Goal: Information Seeking & Learning: Learn about a topic

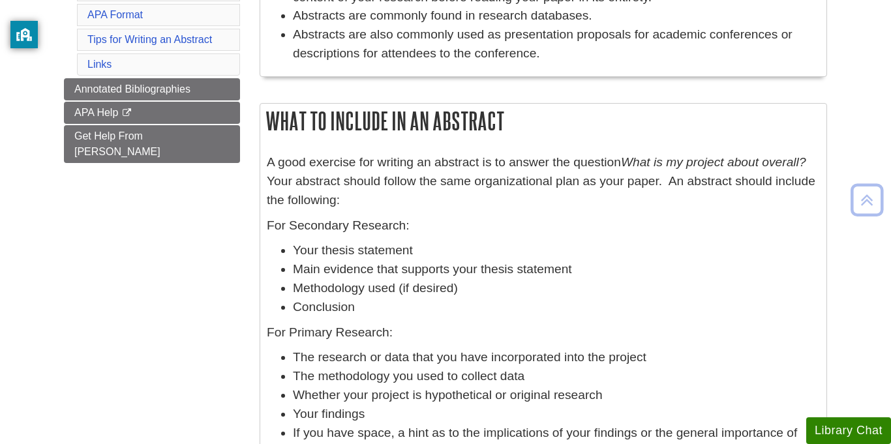
scroll to position [354, 0]
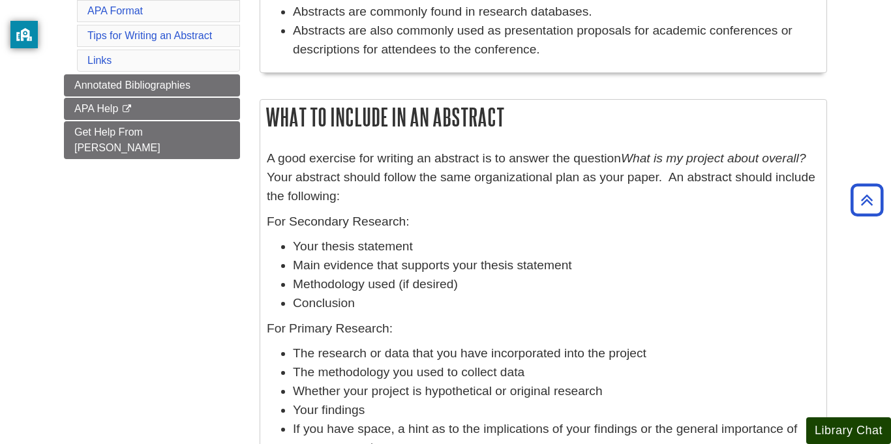
click at [850, 436] on button "Library Chat" at bounding box center [848, 430] width 85 height 27
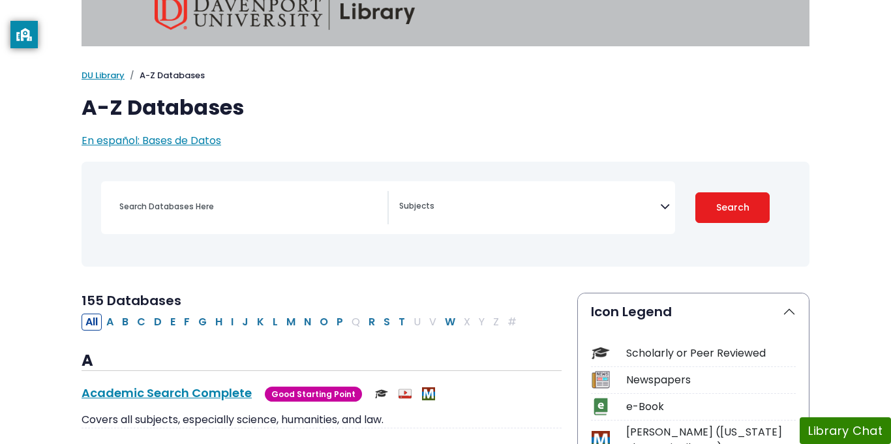
scroll to position [24, 0]
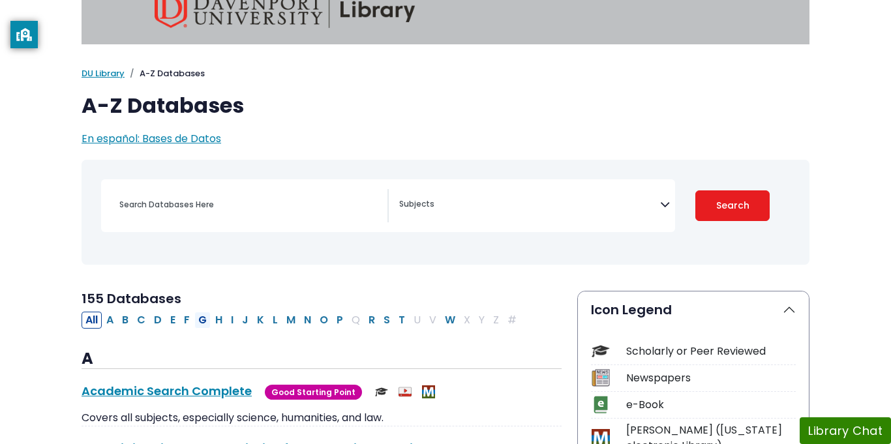
click at [199, 320] on button "G" at bounding box center [202, 320] width 16 height 17
select select "Database Subject Filter"
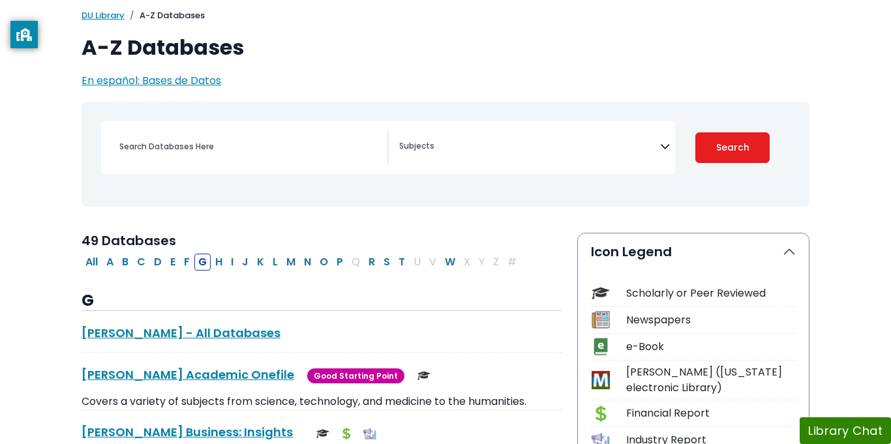
scroll to position [96, 0]
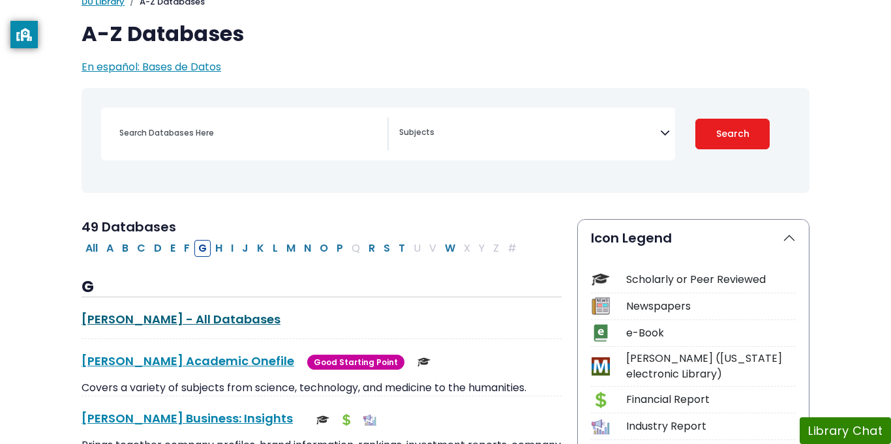
click at [199, 320] on link "[PERSON_NAME] - All Databases This link opens in a new window" at bounding box center [181, 319] width 199 height 16
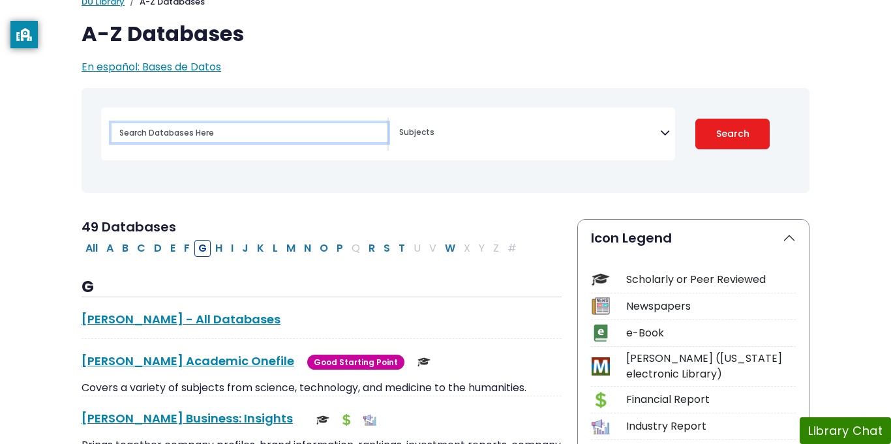
click at [163, 134] on input "Search database by title or keyword" at bounding box center [250, 132] width 276 height 19
type input "criminal justice"
click at [695, 119] on button "Search" at bounding box center [732, 134] width 74 height 31
select select "Database Subject Filter"
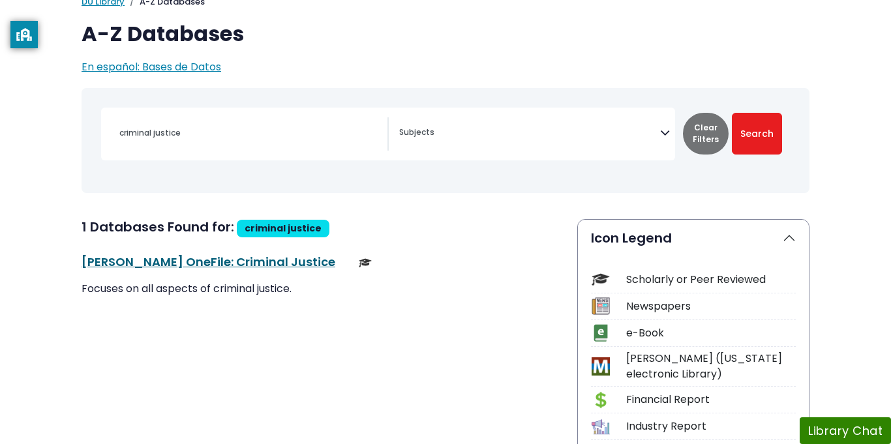
click at [219, 261] on link "[PERSON_NAME] OneFile: Criminal Justice This link opens in a new window" at bounding box center [209, 262] width 254 height 16
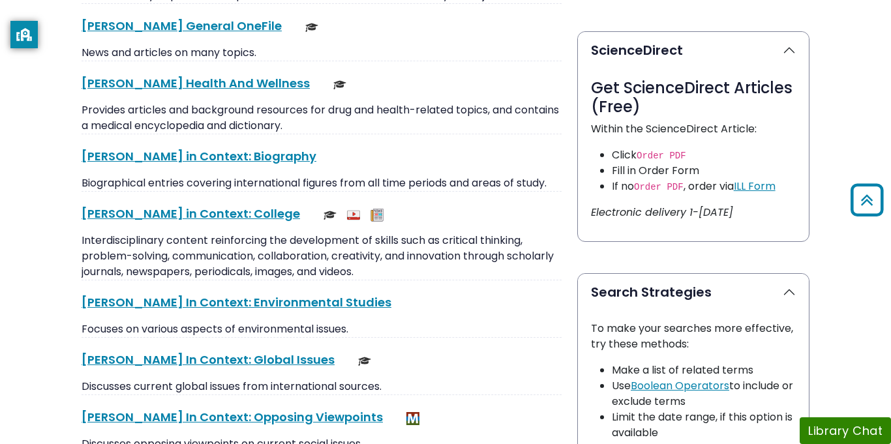
scroll to position [678, 0]
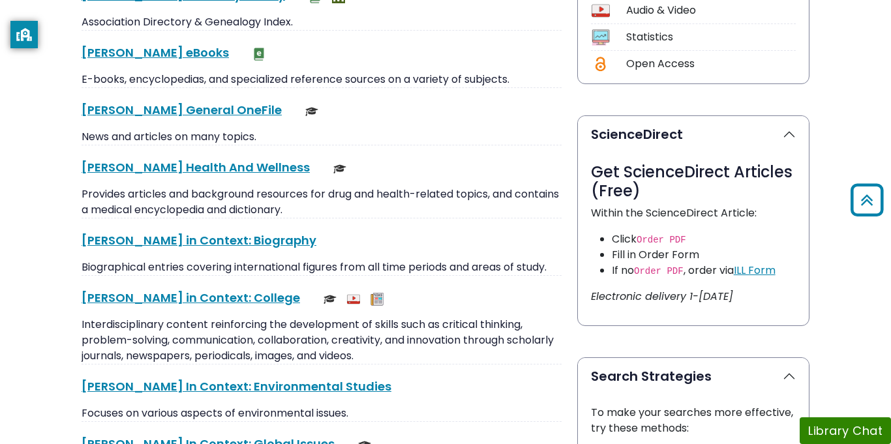
select select "Database Subject Filter"
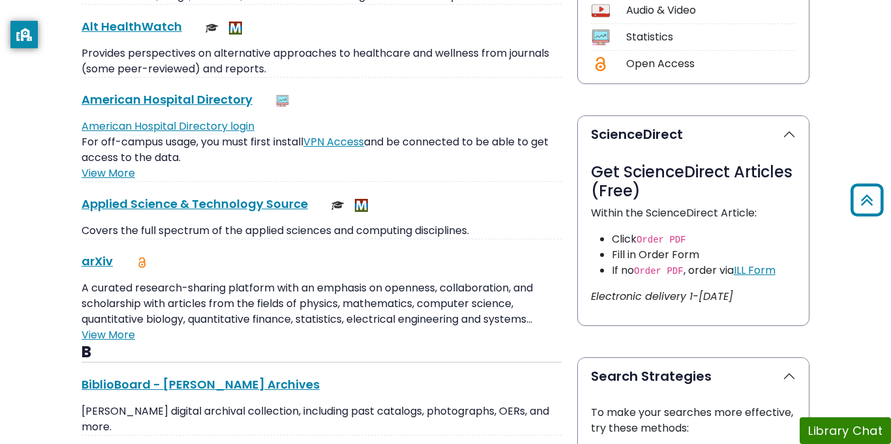
scroll to position [24, 0]
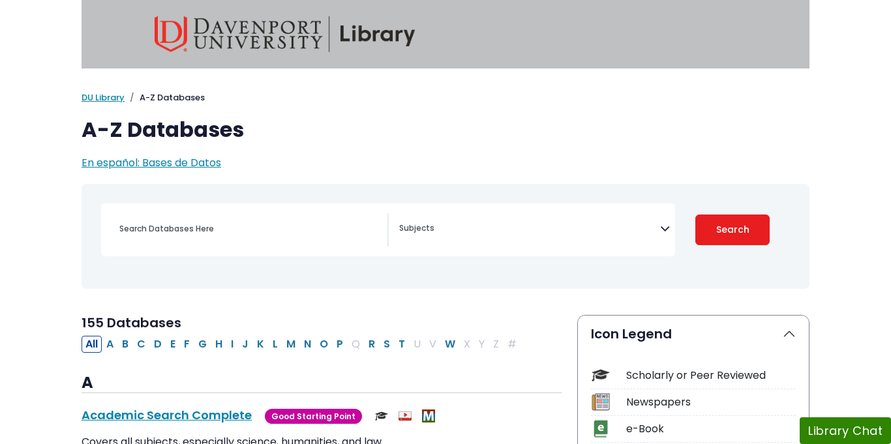
select select "Database Subject Filter"
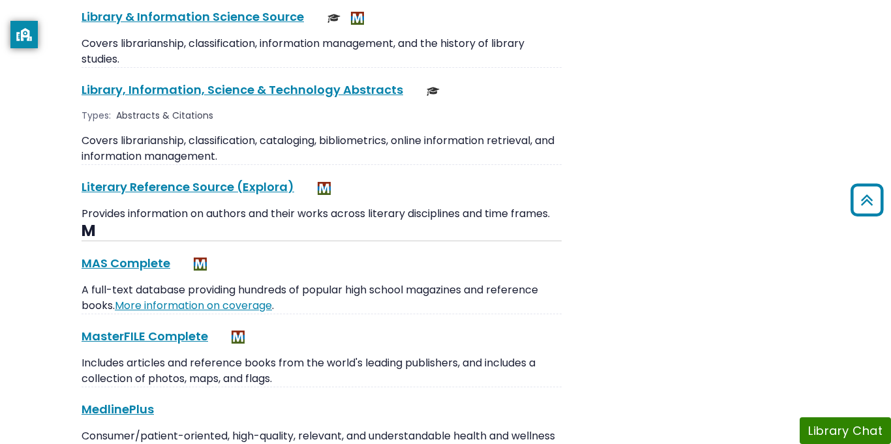
scroll to position [6755, 0]
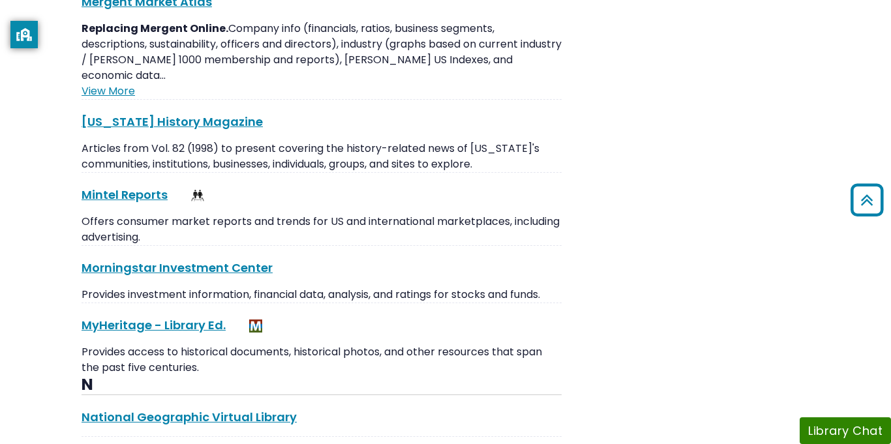
click at [435, 376] on h3 "N" at bounding box center [322, 386] width 480 height 20
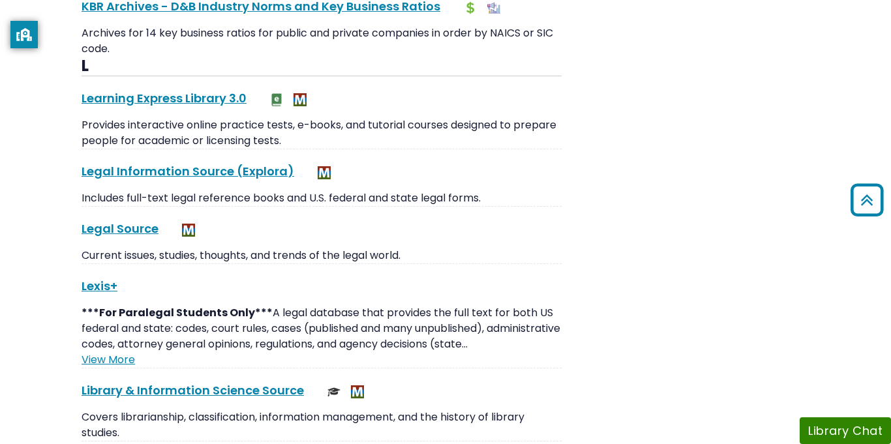
scroll to position [6363, 0]
click at [130, 221] on div "Legal Source This link opens in a new window Current issues, studies, thoughts,…" at bounding box center [322, 242] width 480 height 44
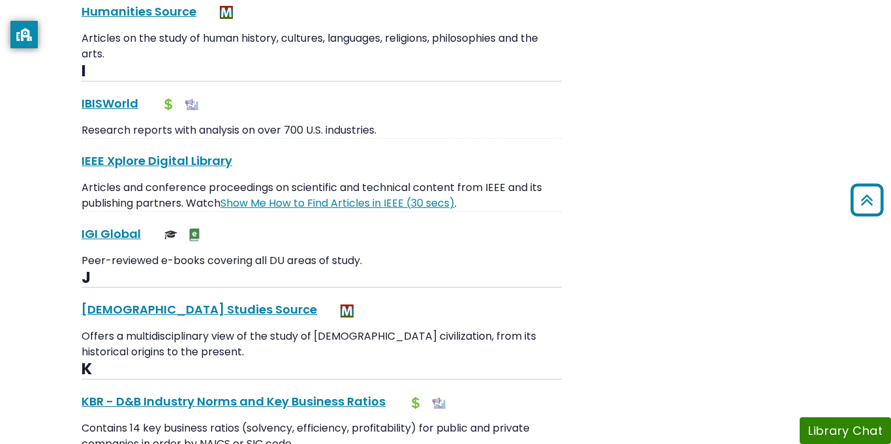
scroll to position [5894, 0]
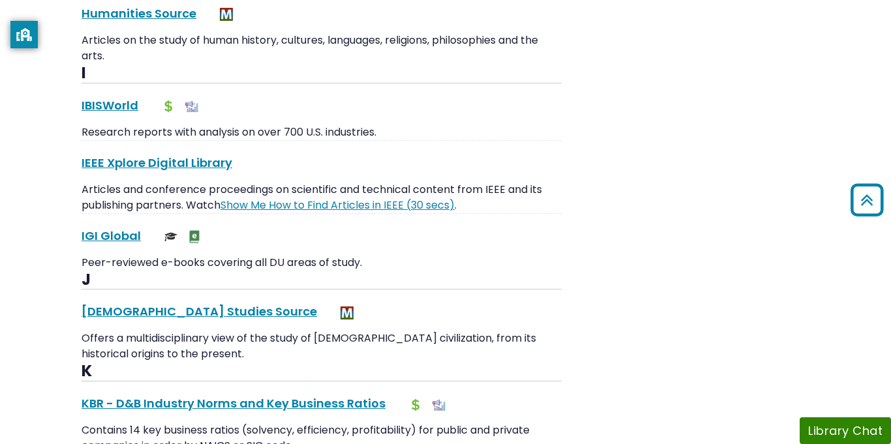
click at [863, 421] on button "Library Chat" at bounding box center [844, 430] width 91 height 27
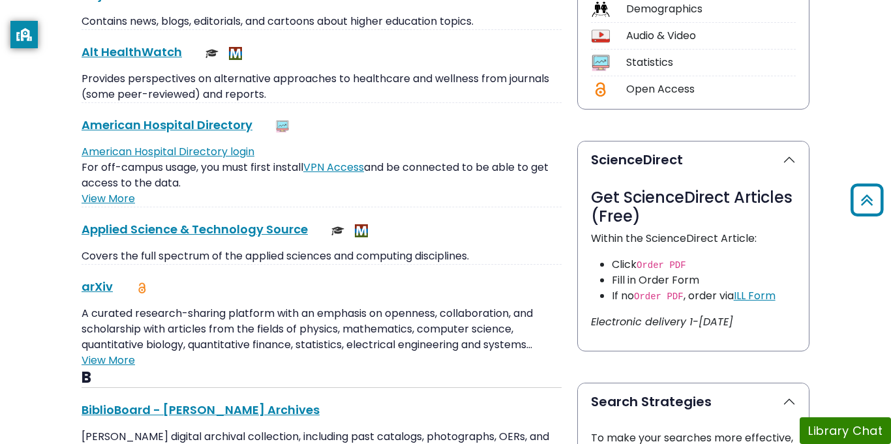
scroll to position [567, 0]
click at [791, 162] on button "ScienceDirect" at bounding box center [693, 159] width 231 height 37
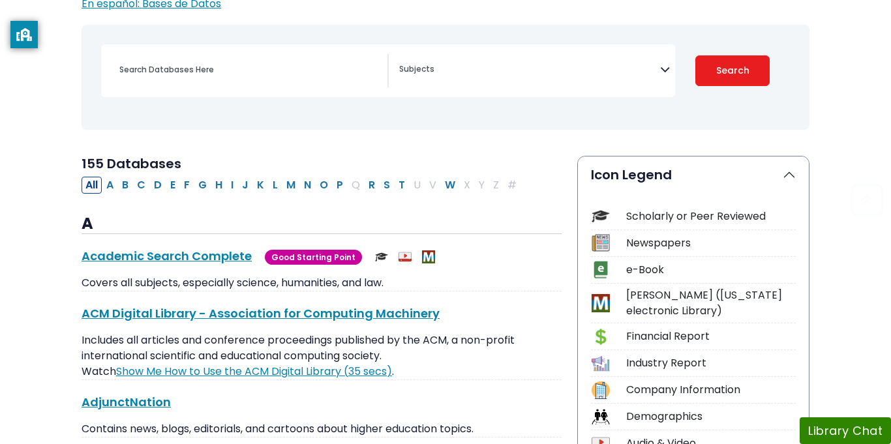
scroll to position [162, 0]
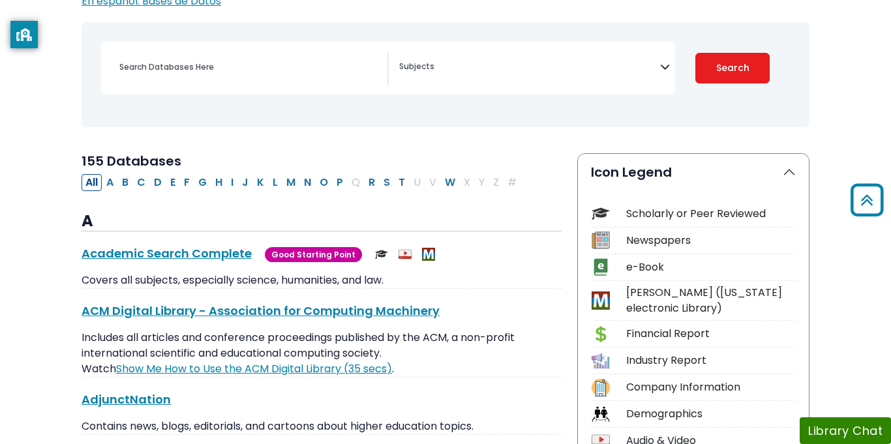
click at [670, 242] on div "Newspapers" at bounding box center [711, 241] width 170 height 16
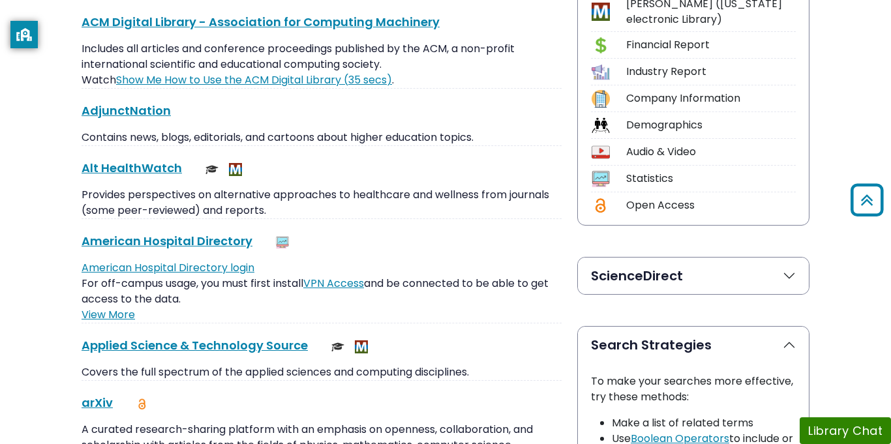
scroll to position [0, 0]
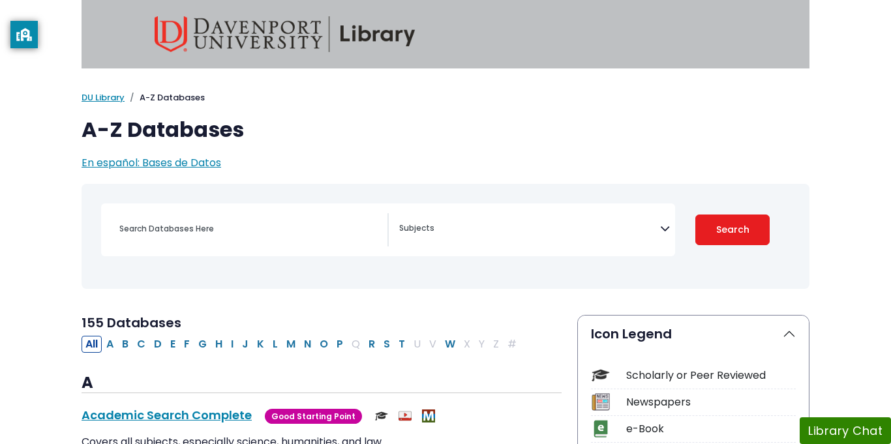
click at [840, 430] on button "Library Chat" at bounding box center [844, 430] width 91 height 27
click at [448, 228] on textarea "Search" at bounding box center [529, 229] width 261 height 10
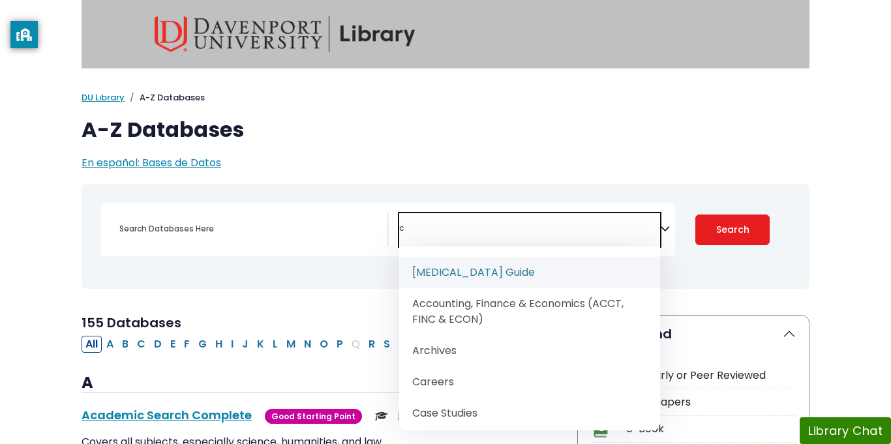
click at [448, 228] on textarea "c" at bounding box center [529, 229] width 261 height 10
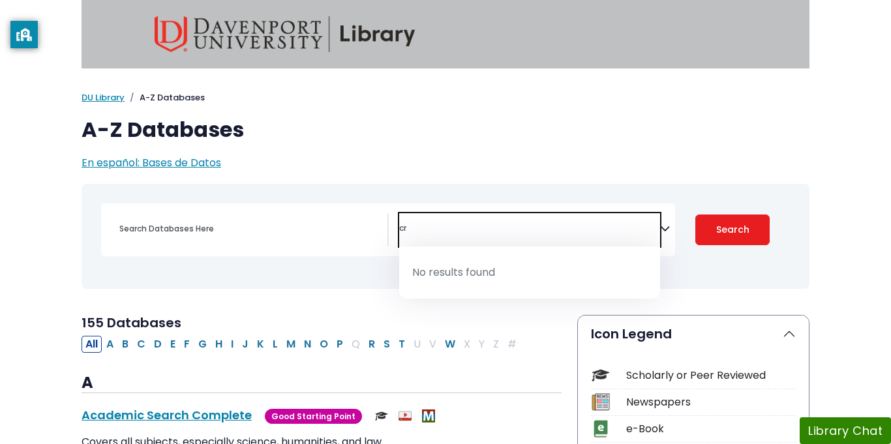
type textarea "c"
type textarea "mental healtj"
click at [751, 244] on button "Search" at bounding box center [732, 230] width 74 height 31
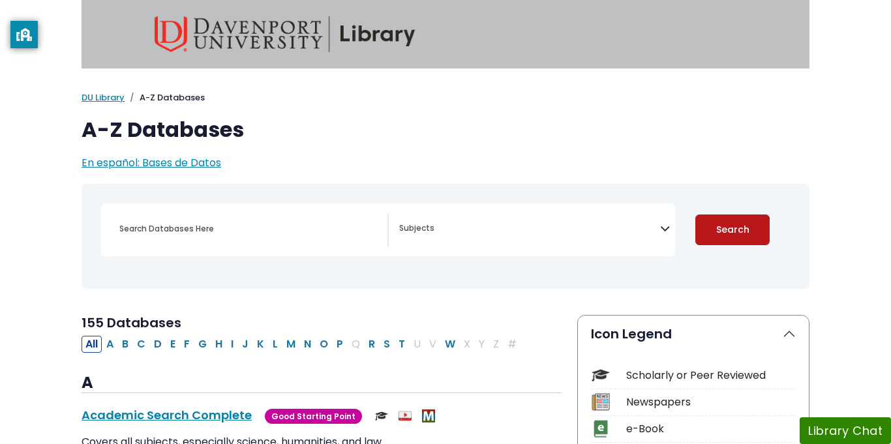
click at [751, 244] on button "Search" at bounding box center [732, 230] width 74 height 31
click at [618, 230] on textarea "Search" at bounding box center [529, 229] width 261 height 10
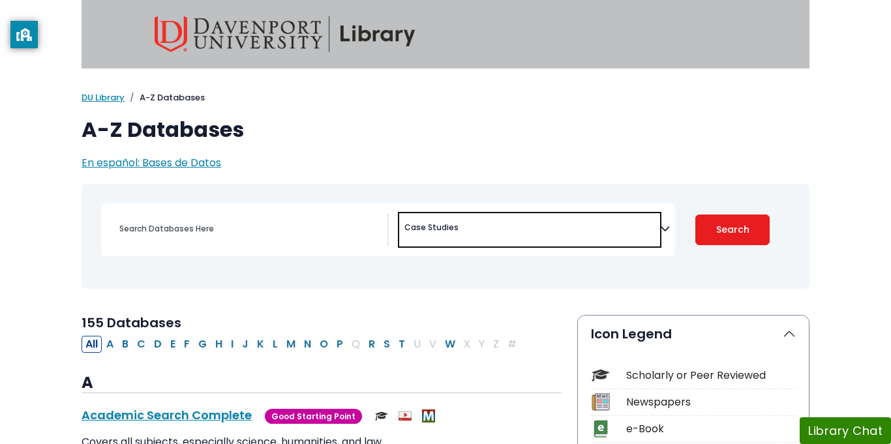
scroll to position [153, 0]
click at [711, 218] on button "Search" at bounding box center [732, 230] width 74 height 31
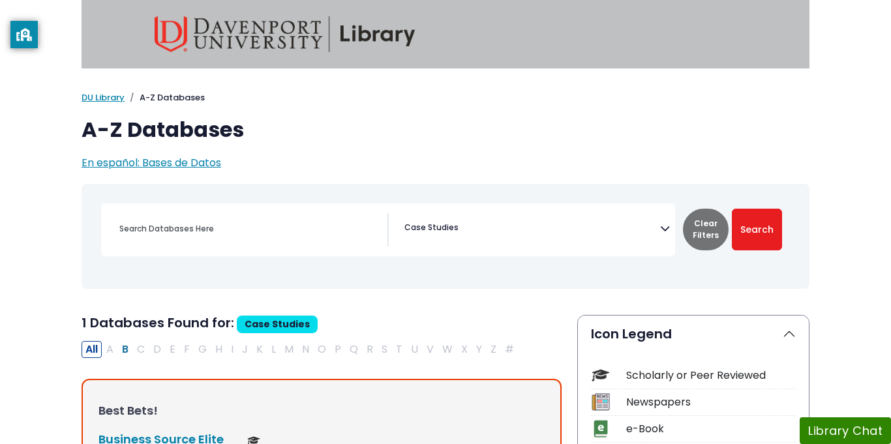
click at [469, 214] on span "× Case Studies" at bounding box center [529, 229] width 261 height 33
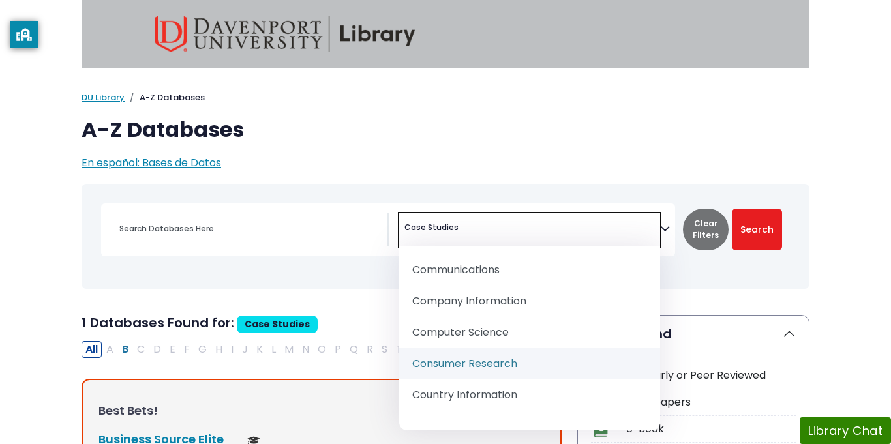
scroll to position [265, 0]
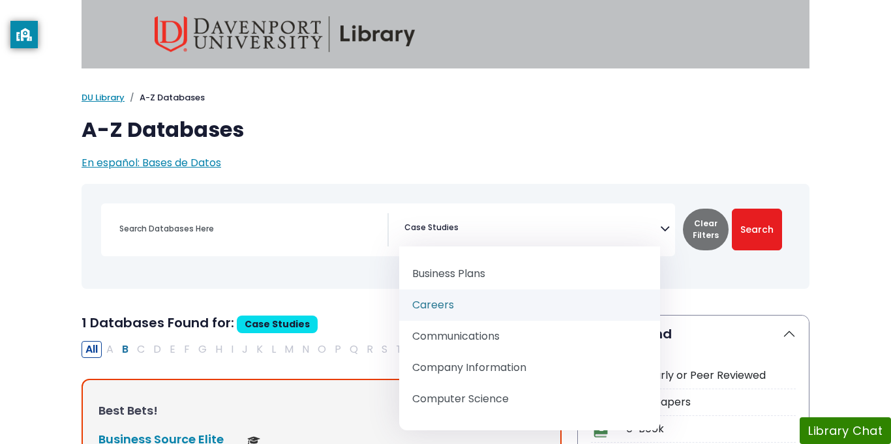
select select "219042"
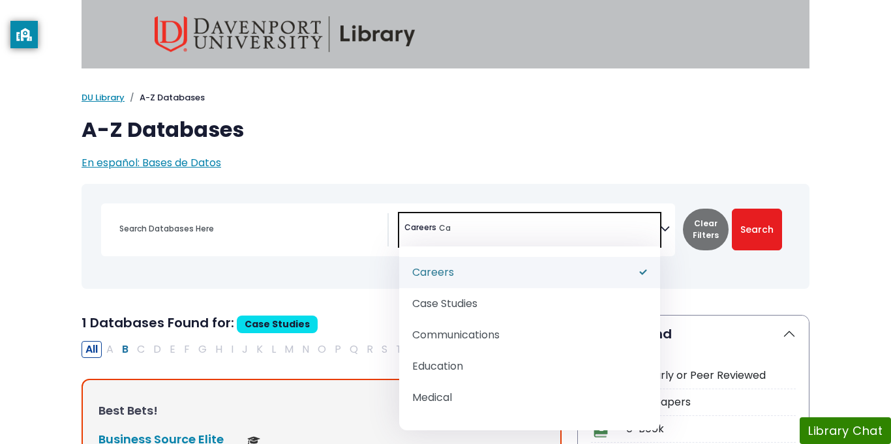
type textarea "C"
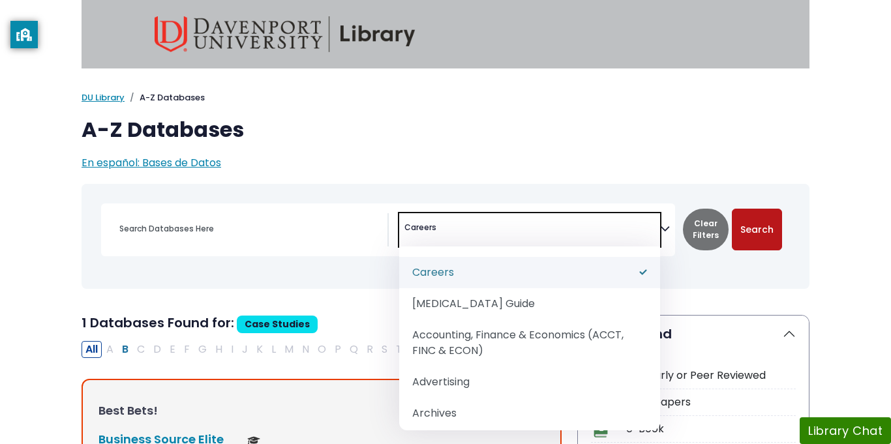
click at [760, 228] on button "Search" at bounding box center [757, 230] width 50 height 42
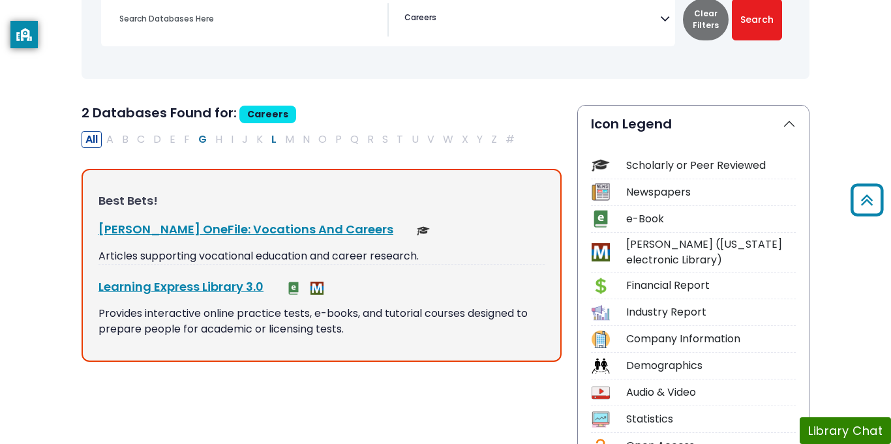
scroll to position [218, 0]
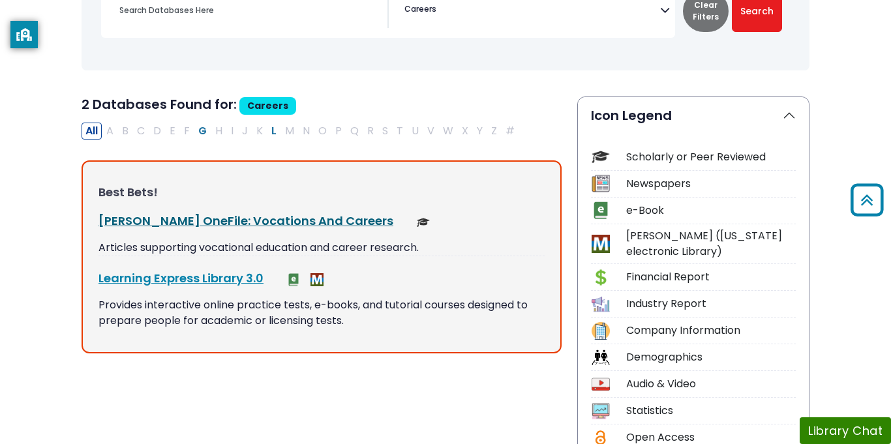
click at [269, 224] on link "Gale OneFile: Vocations And Careers This link opens in a new window" at bounding box center [245, 221] width 295 height 16
